Goal: Information Seeking & Learning: Learn about a topic

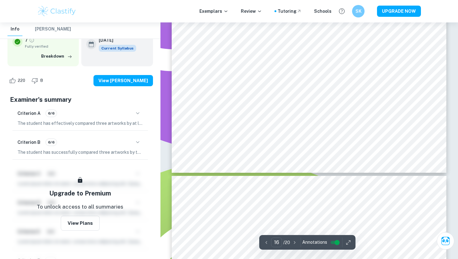
scroll to position [3197, 0]
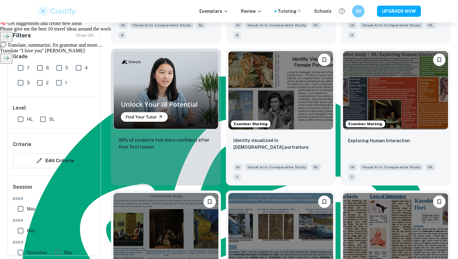
scroll to position [403, 0]
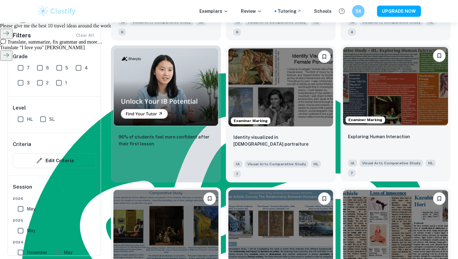
click at [378, 102] on img at bounding box center [395, 86] width 105 height 79
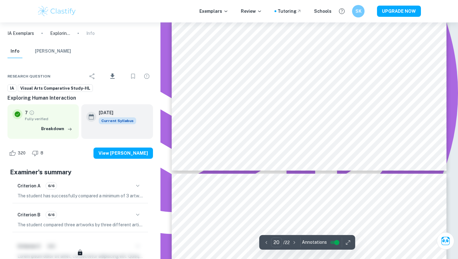
scroll to position [3105, 0]
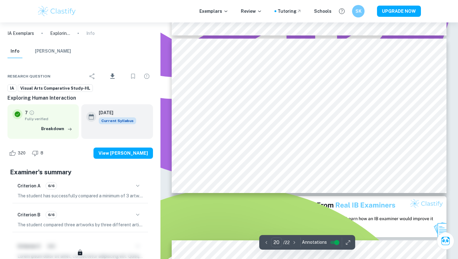
type input "19"
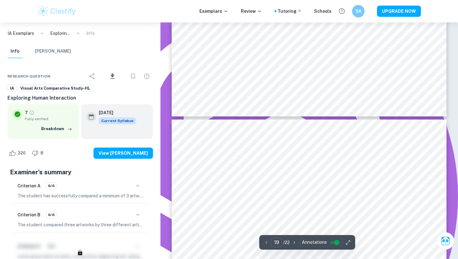
scroll to position [3024, 0]
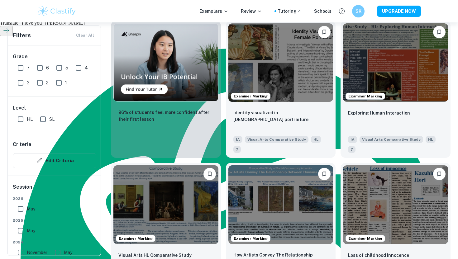
scroll to position [479, 0]
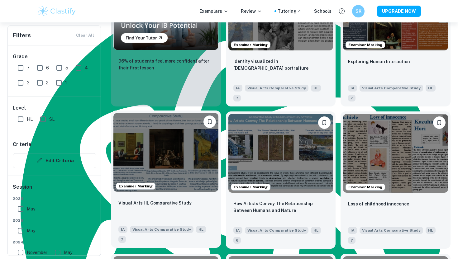
click at [201, 156] on img at bounding box center [165, 152] width 105 height 79
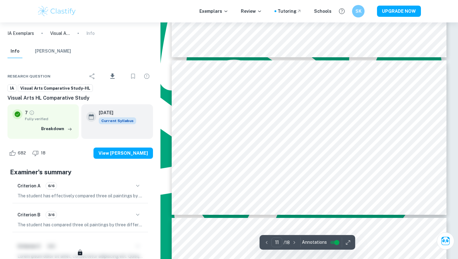
scroll to position [1650, 0]
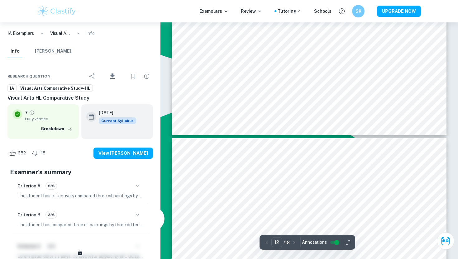
type input "13"
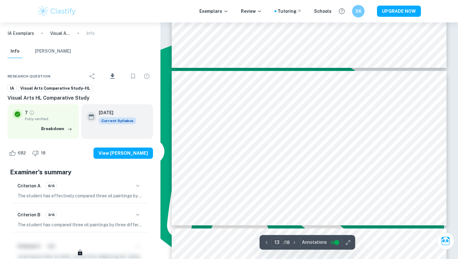
scroll to position [1982, 0]
